Goal: Transaction & Acquisition: Purchase product/service

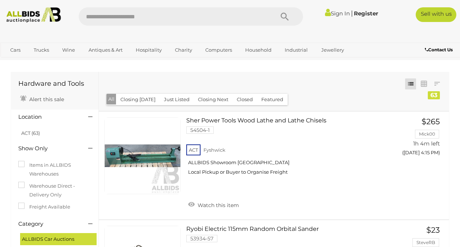
click at [340, 13] on link "Sign In" at bounding box center [337, 13] width 25 height 7
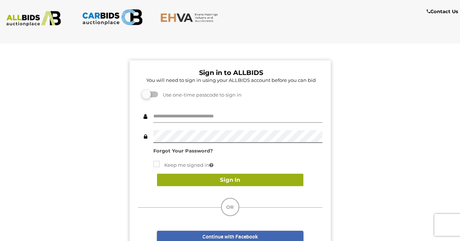
type input "**********"
click at [212, 185] on button "Sign In" at bounding box center [230, 180] width 146 height 13
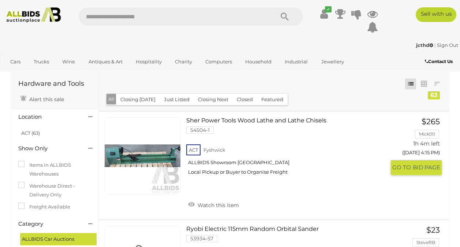
click at [170, 157] on link at bounding box center [142, 155] width 77 height 77
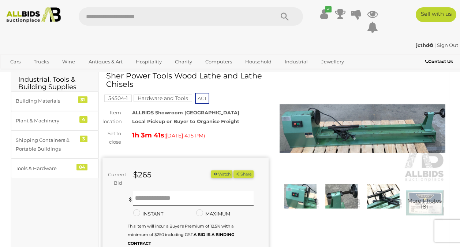
scroll to position [73, 0]
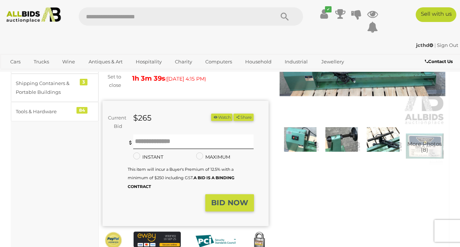
click at [309, 137] on img at bounding box center [301, 139] width 38 height 25
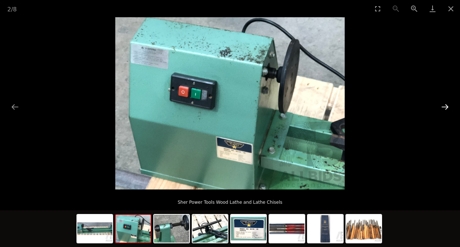
click at [444, 106] on button "Next slide" at bounding box center [445, 107] width 15 height 14
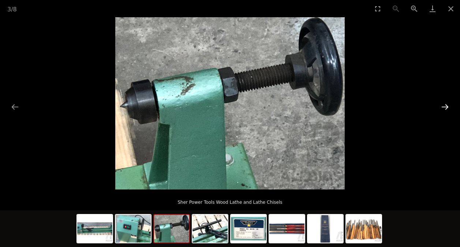
click at [444, 106] on button "Next slide" at bounding box center [445, 107] width 15 height 14
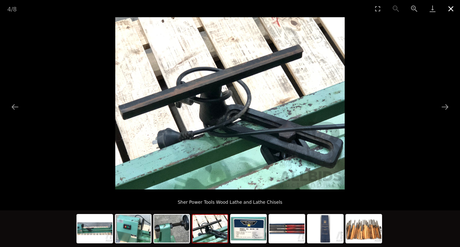
click at [453, 7] on button "Close gallery" at bounding box center [451, 8] width 18 height 17
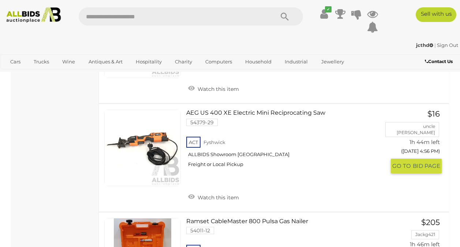
scroll to position [549, 0]
click at [156, 142] on link at bounding box center [142, 147] width 77 height 77
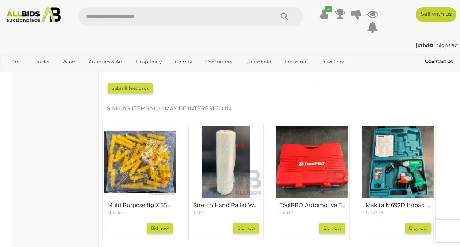
scroll to position [842, 0]
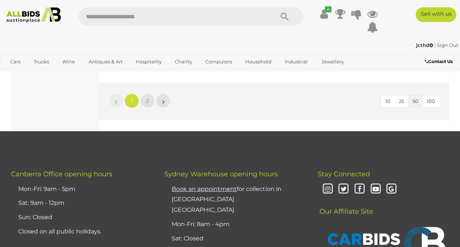
scroll to position [5452, 0]
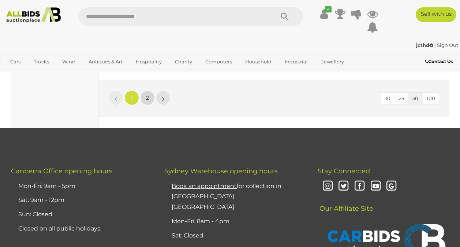
click at [148, 101] on span "2" at bounding box center [147, 97] width 3 height 7
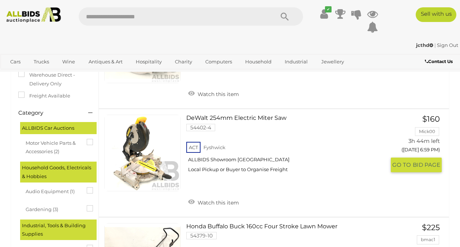
scroll to position [111, 0]
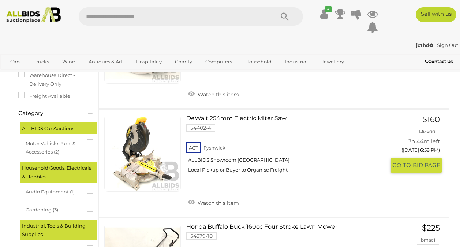
click at [145, 147] on link at bounding box center [142, 153] width 77 height 77
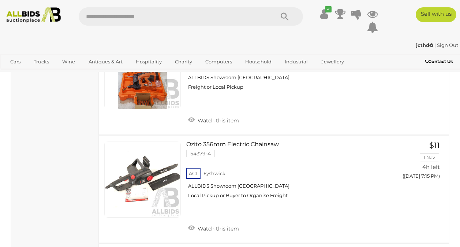
scroll to position [732, 0]
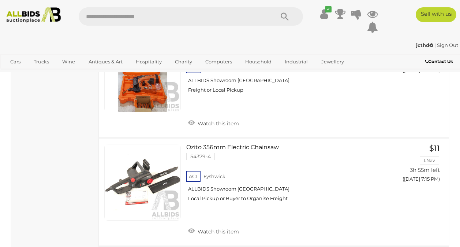
click at [54, 96] on div "Hardware and Tools Alert this sale Location" at bounding box center [55, 87] width 88 height 1495
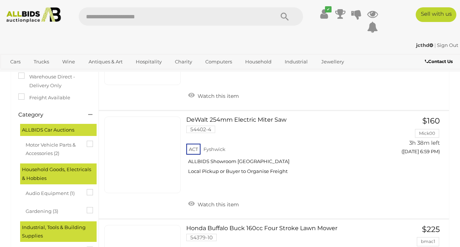
scroll to position [0, 0]
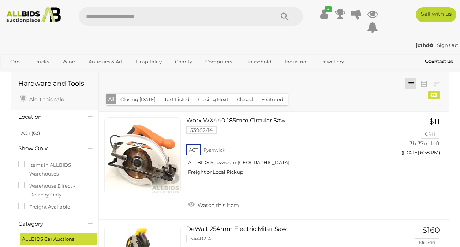
click at [346, 105] on div "Closing First Closing Last Lowest Bid Highest Bid Item Name A-Z Item Name Z-A A…" at bounding box center [274, 91] width 350 height 39
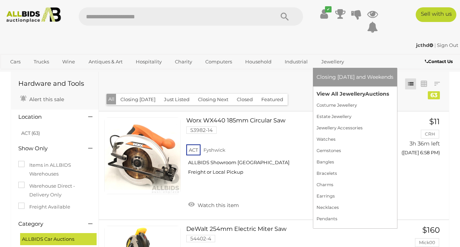
click at [331, 92] on link "View All Jewellery Auctions" at bounding box center [355, 93] width 77 height 11
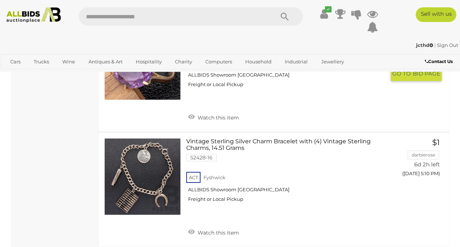
scroll to position [3149, 0]
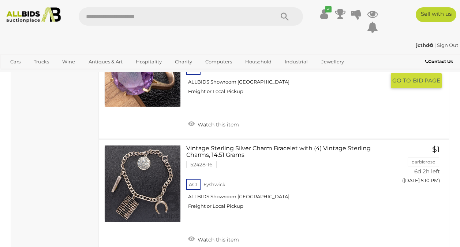
click at [146, 107] on link at bounding box center [142, 68] width 77 height 77
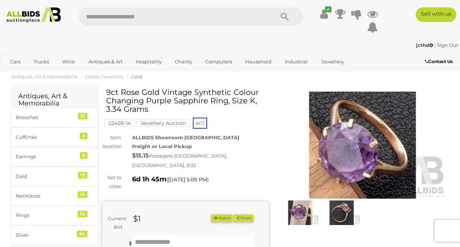
click at [347, 149] on img at bounding box center [363, 145] width 166 height 107
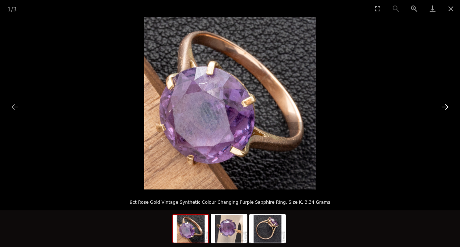
click at [447, 106] on button "Next slide" at bounding box center [445, 107] width 15 height 14
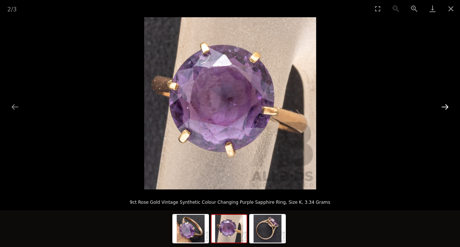
click at [447, 107] on button "Next slide" at bounding box center [445, 107] width 15 height 14
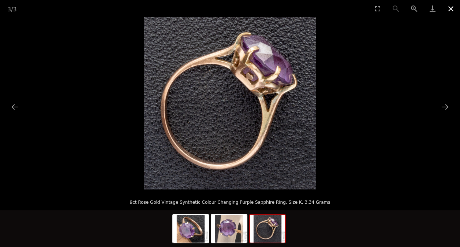
click at [450, 10] on button "Close gallery" at bounding box center [451, 8] width 18 height 17
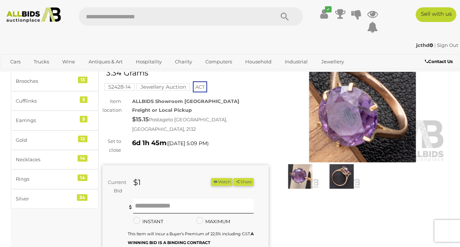
scroll to position [37, 0]
click at [233, 178] on button "Watch" at bounding box center [221, 182] width 21 height 8
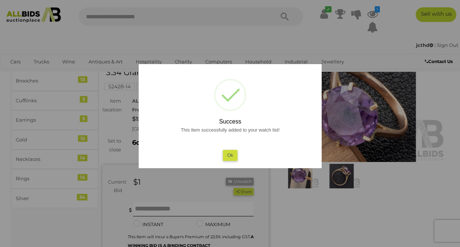
click at [228, 154] on button "Ok" at bounding box center [230, 155] width 15 height 11
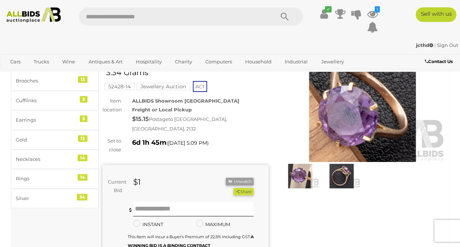
scroll to position [73, 0]
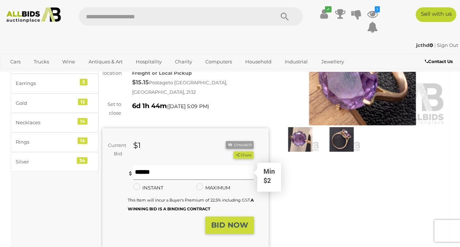
click at [174, 165] on input "text" at bounding box center [193, 172] width 121 height 15
type input "**"
click at [234, 221] on strong "BID NOW" at bounding box center [229, 224] width 37 height 9
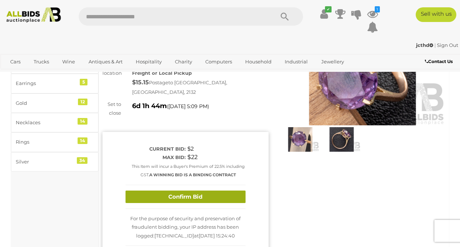
click at [208, 190] on button "Confirm Bid" at bounding box center [186, 196] width 120 height 13
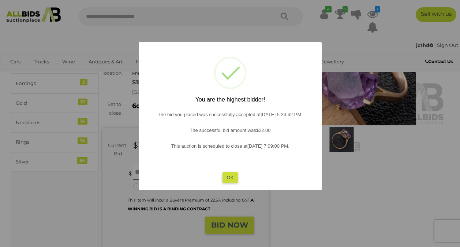
click at [233, 182] on button "OK" at bounding box center [230, 177] width 16 height 11
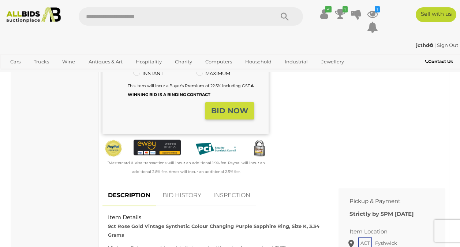
scroll to position [183, 0]
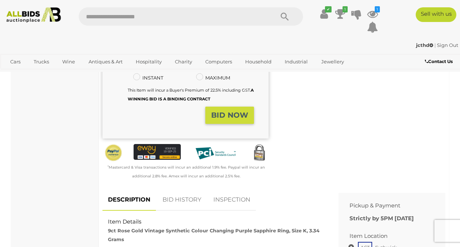
click at [193, 190] on link "BID HISTORY" at bounding box center [182, 200] width 50 height 22
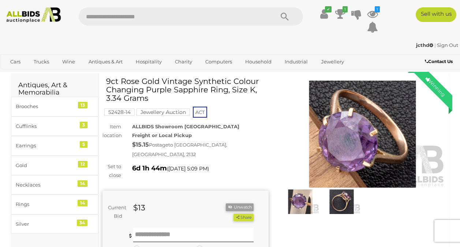
scroll to position [0, 0]
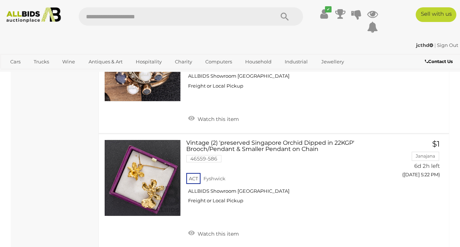
scroll to position [3728, 0]
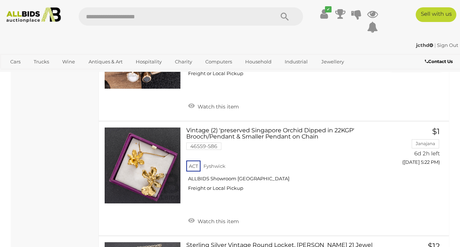
click at [231, 82] on link "9ct Vintage Sapphire, Pearl & Polki Diamond (3) Stacking Rings, Size K, 4.19 Gr…" at bounding box center [288, 47] width 193 height 70
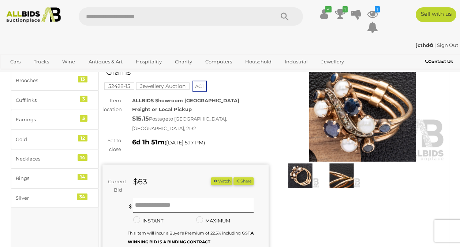
scroll to position [37, 0]
click at [360, 138] on img at bounding box center [363, 108] width 166 height 107
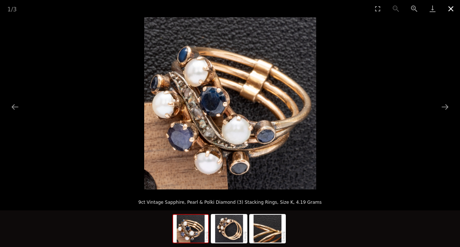
click at [451, 13] on button "Close gallery" at bounding box center [451, 8] width 18 height 17
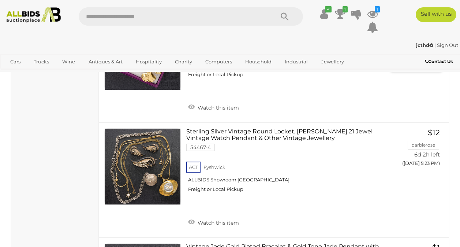
scroll to position [3870, 0]
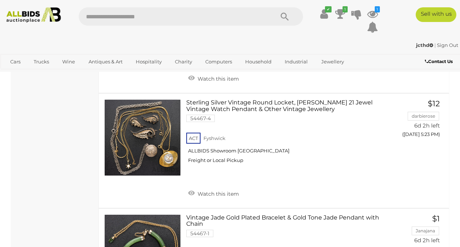
click at [283, 54] on link "Vintage (2) 'preserved Singapore Orchid Dipped in 22KGP' Brooch/Pendant & Small…" at bounding box center [288, 20] width 193 height 70
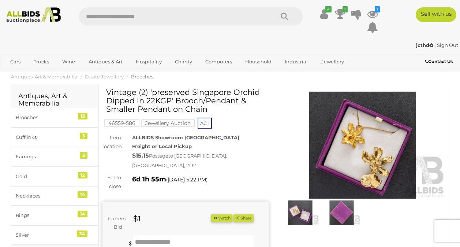
click at [360, 156] on img at bounding box center [363, 145] width 166 height 107
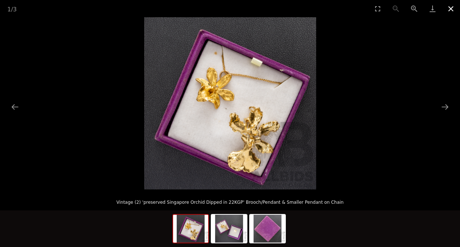
click at [451, 11] on button "Close gallery" at bounding box center [451, 8] width 18 height 17
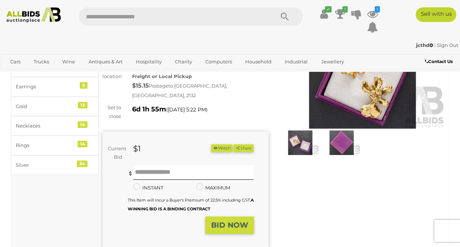
scroll to position [73, 0]
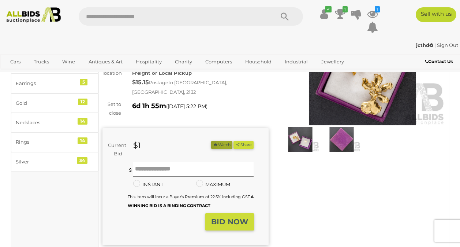
click at [233, 148] on button "Watch" at bounding box center [221, 145] width 21 height 8
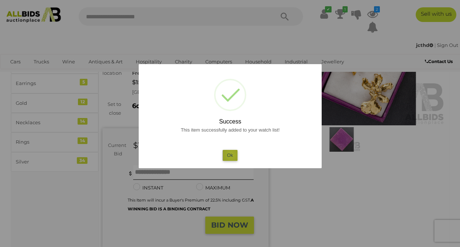
click at [231, 155] on button "Ok" at bounding box center [230, 155] width 15 height 11
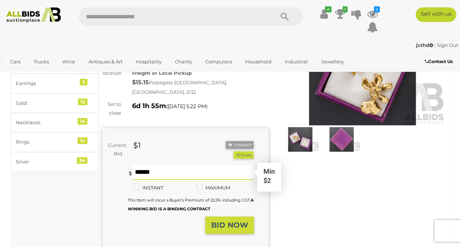
click at [172, 171] on input "text" at bounding box center [193, 172] width 121 height 15
type input "**"
click at [235, 228] on strong "BID NOW" at bounding box center [229, 224] width 37 height 9
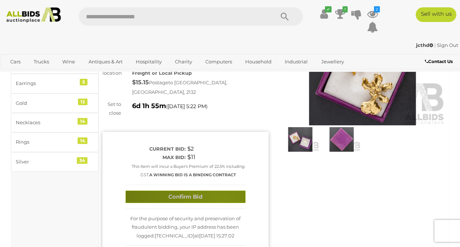
click at [222, 203] on button "Confirm Bid" at bounding box center [186, 196] width 120 height 13
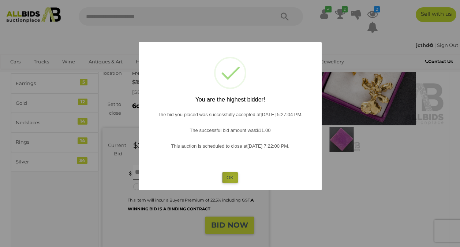
click at [233, 178] on button "OK" at bounding box center [230, 177] width 16 height 11
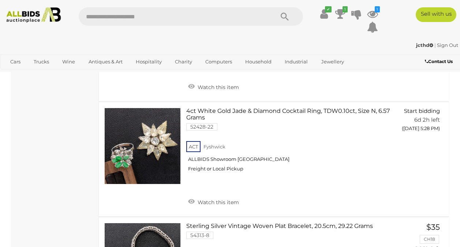
scroll to position [4206, 0]
click at [143, 69] on link at bounding box center [142, 31] width 77 height 77
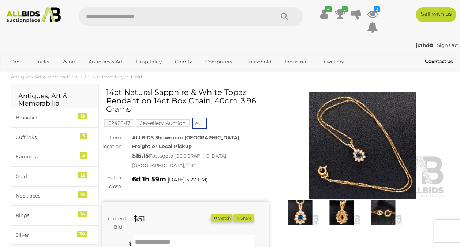
click at [367, 160] on img at bounding box center [363, 145] width 166 height 107
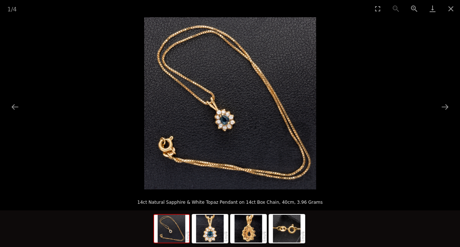
click at [227, 120] on img at bounding box center [230, 103] width 172 height 172
drag, startPoint x: 453, startPoint y: 10, endPoint x: 451, endPoint y: 14, distance: 4.9
click at [453, 10] on button "Close gallery" at bounding box center [451, 8] width 18 height 17
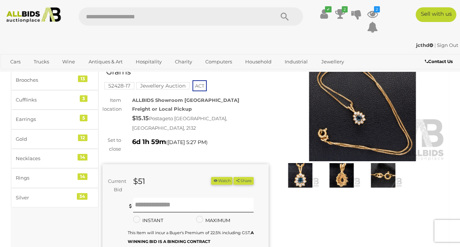
scroll to position [73, 0]
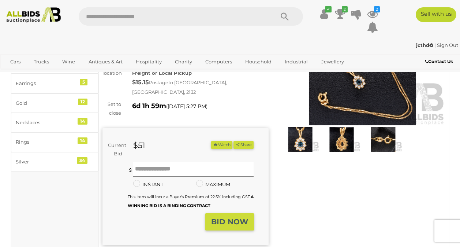
click at [233, 141] on button "Watch" at bounding box center [221, 145] width 21 height 8
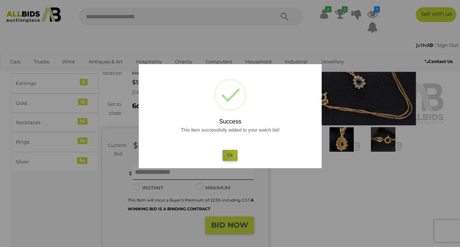
click at [234, 154] on button "Ok" at bounding box center [230, 155] width 15 height 11
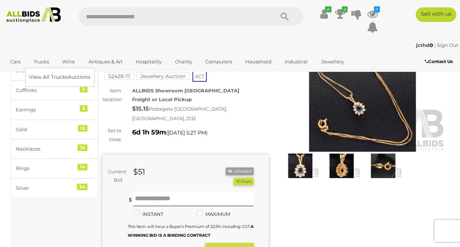
scroll to position [37, 0]
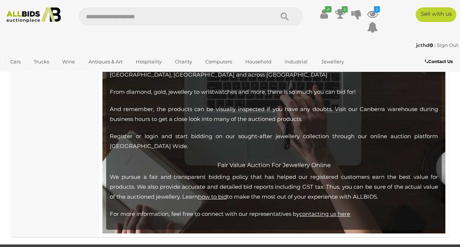
scroll to position [5947, 0]
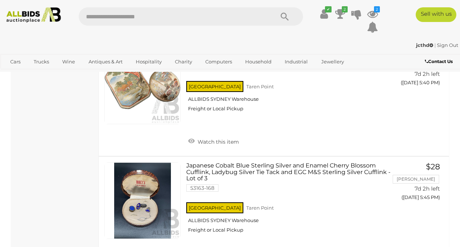
scroll to position [1062, 0]
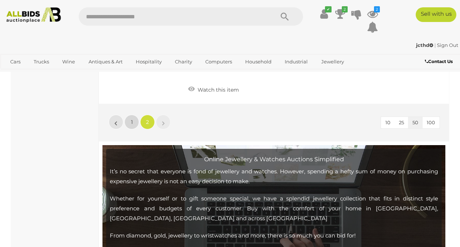
click at [130, 129] on link "1" at bounding box center [131, 122] width 15 height 15
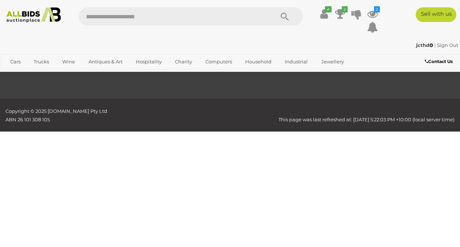
scroll to position [168, 0]
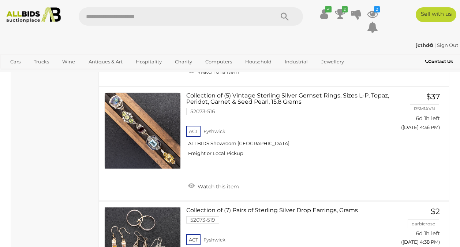
scroll to position [714, 0]
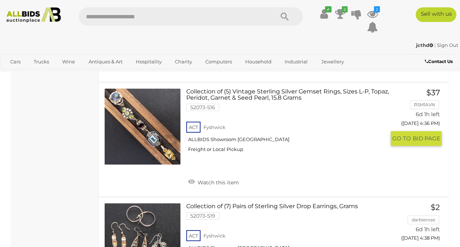
click at [136, 140] on link at bounding box center [142, 126] width 77 height 77
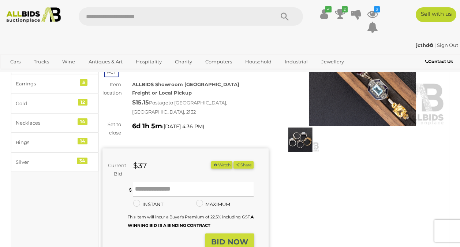
scroll to position [73, 0]
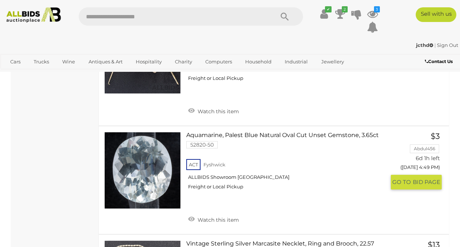
scroll to position [1877, 0]
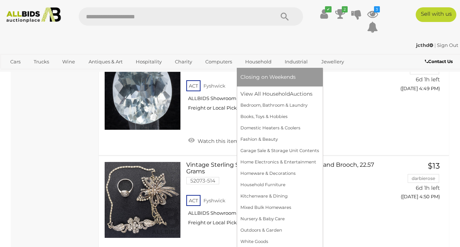
click at [256, 62] on link "Household" at bounding box center [259, 62] width 36 height 12
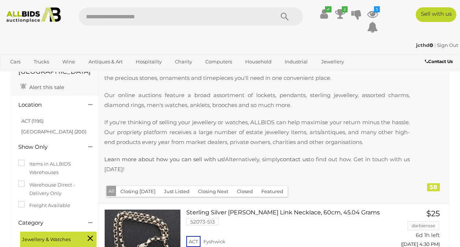
scroll to position [37, 0]
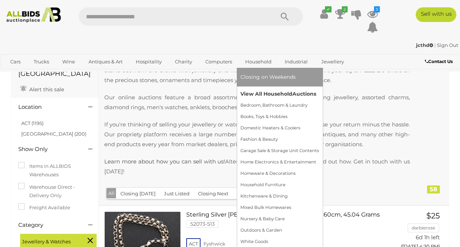
click at [263, 95] on link "View All Household Auctions" at bounding box center [280, 93] width 79 height 11
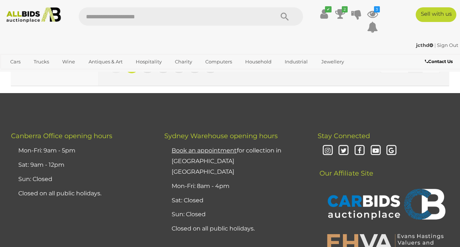
scroll to position [5639, 0]
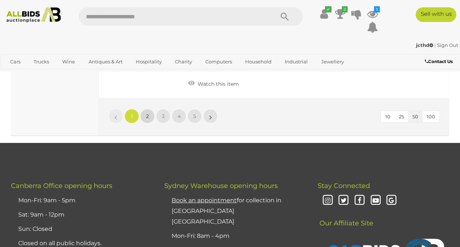
click at [145, 123] on link "2" at bounding box center [147, 116] width 15 height 15
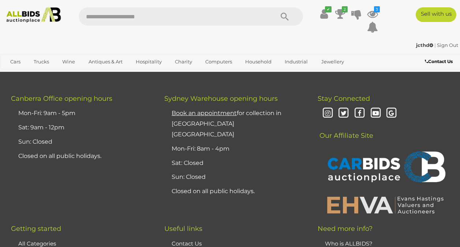
scroll to position [5819, 0]
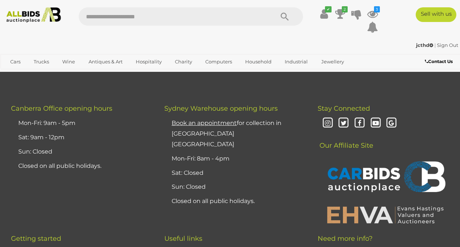
click at [164, 42] on span "3" at bounding box center [163, 39] width 3 height 7
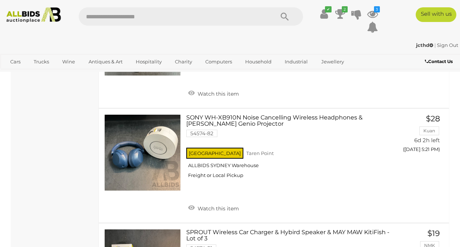
scroll to position [3622, 0]
